Goal: Obtain resource: Obtain resource

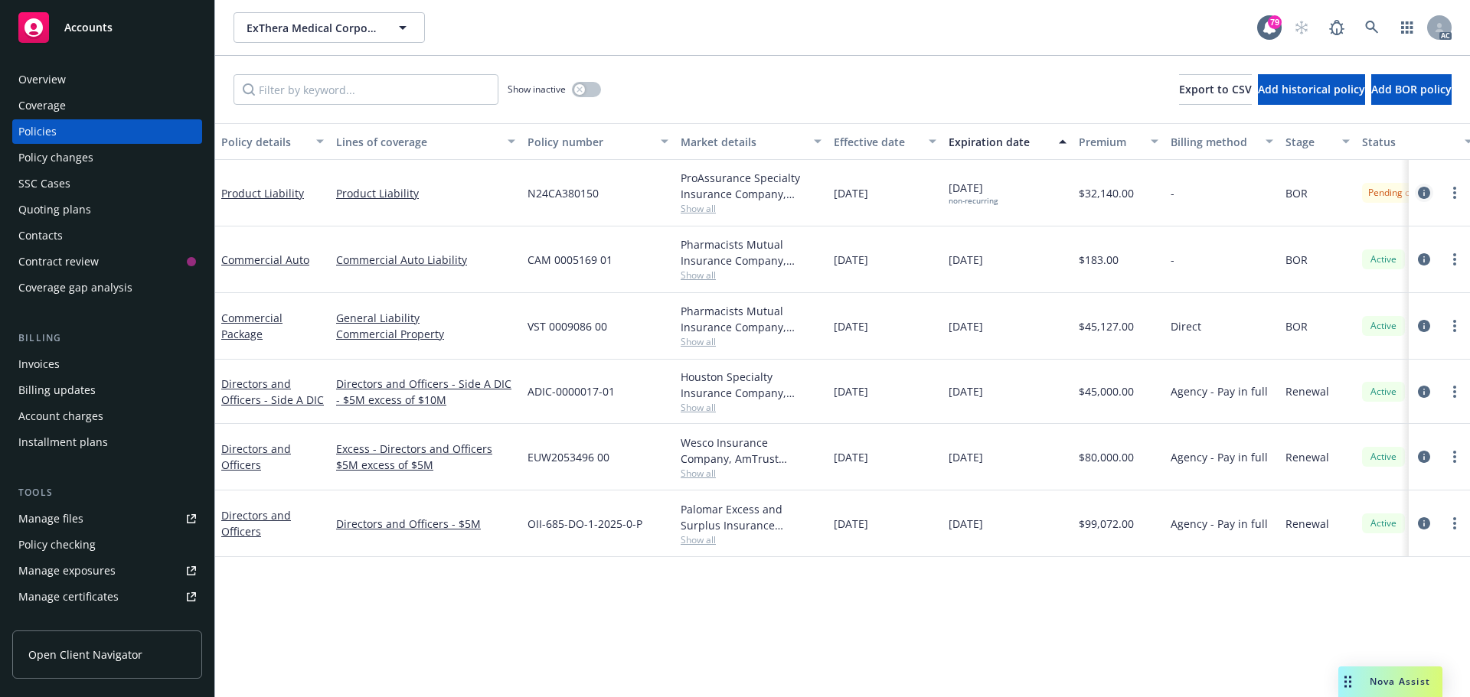
click at [1425, 189] on icon "circleInformation" at bounding box center [1424, 193] width 12 height 12
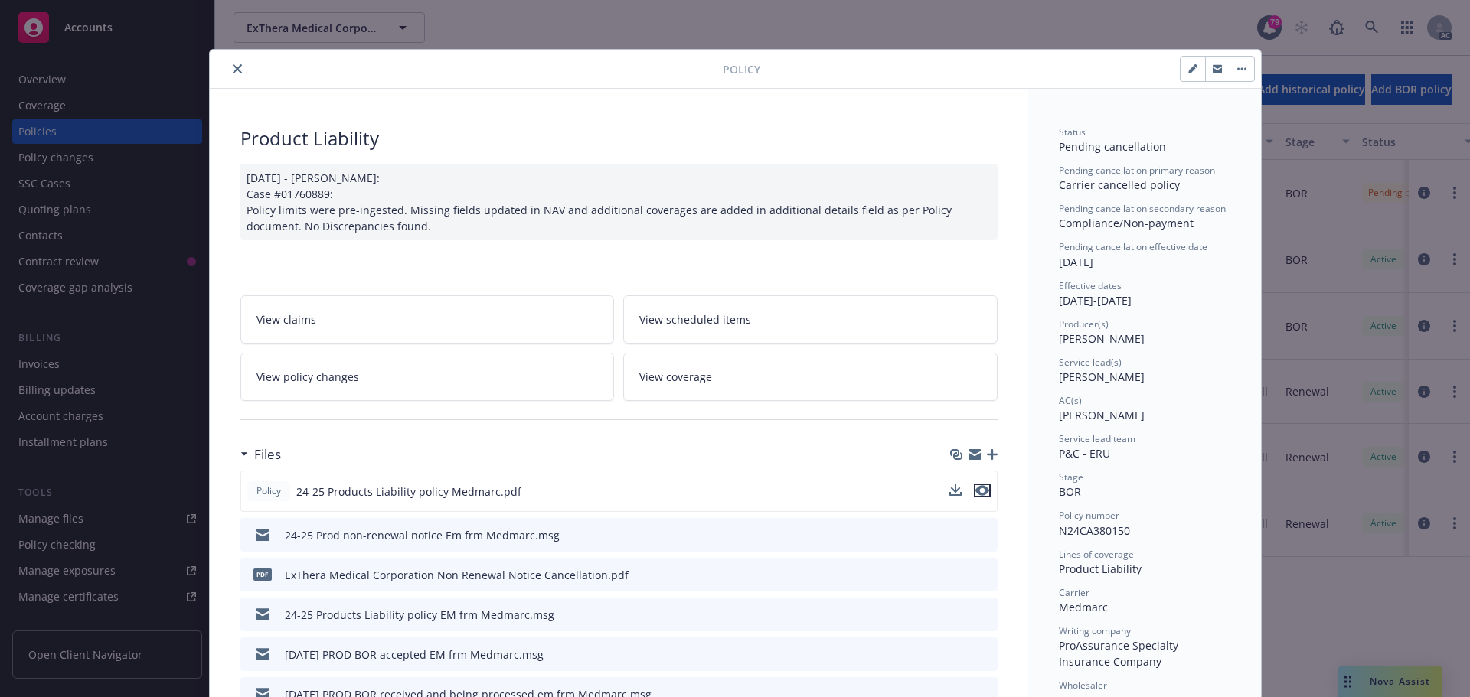
click at [981, 486] on icon "preview file" at bounding box center [982, 490] width 14 height 11
